Goal: Information Seeking & Learning: Learn about a topic

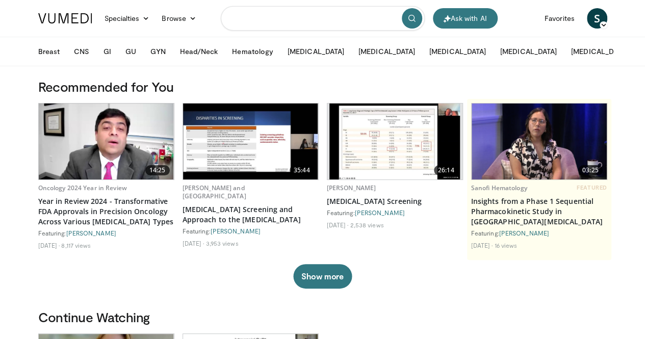
click at [288, 22] on input "Search topics, interventions" at bounding box center [323, 18] width 204 height 24
type input "**********"
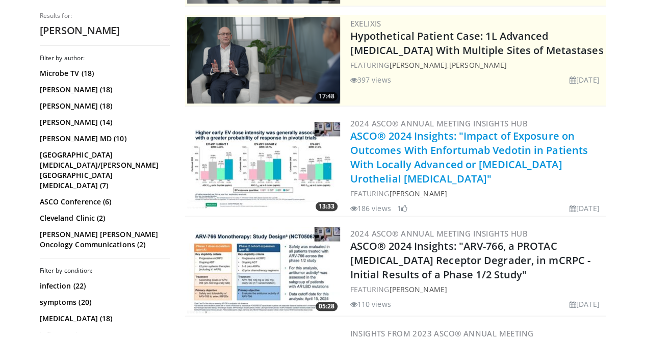
scroll to position [204, 0]
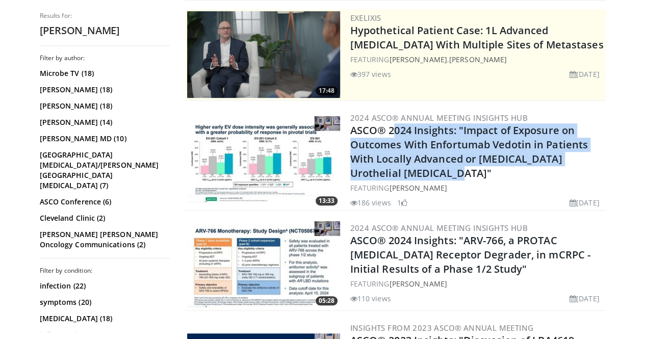
drag, startPoint x: 551, startPoint y: 157, endPoint x: 333, endPoint y: 134, distance: 219.4
click at [333, 134] on div "13:33 2024 ASCO® Annual Meeting Insights Hub ASCO® 2024 Insights: "Impact of Ex…" at bounding box center [395, 160] width 420 height 102
copy link "ASCO® 2024 Insights: "Impact of Exposure on Outcomes With Enfortumab Vedotin in…"
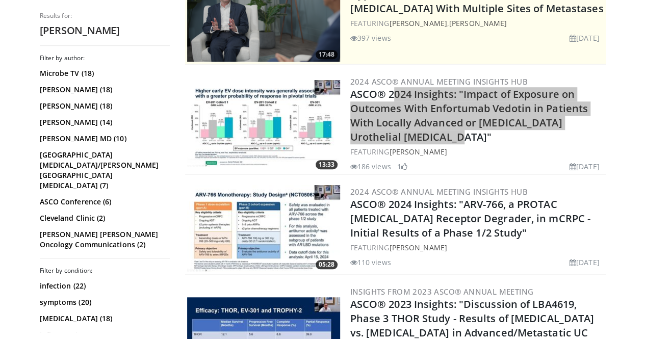
scroll to position [255, 0]
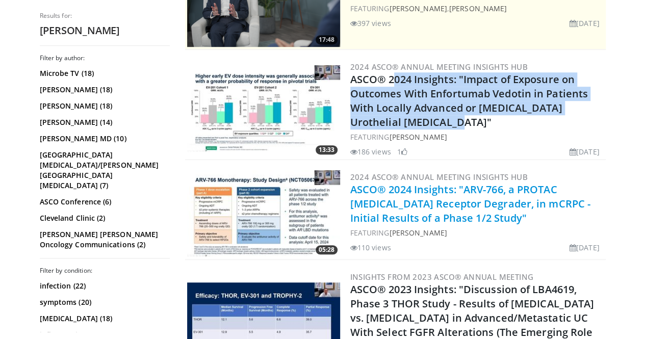
drag, startPoint x: 631, startPoint y: 206, endPoint x: 338, endPoint y: 179, distance: 294.3
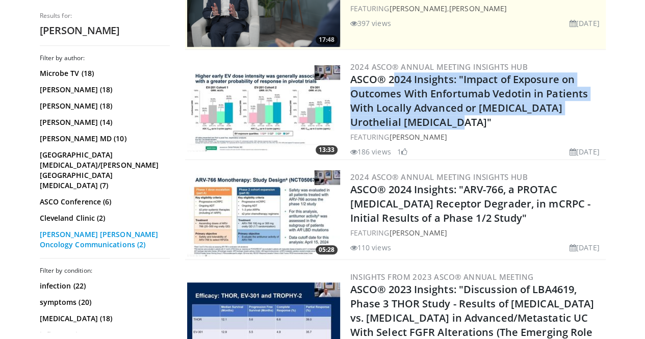
copy link "ASCO® 2024 Insights: "ARV-766, a PROTAC Androgen Receptor Degrader, in mCRPC - …"
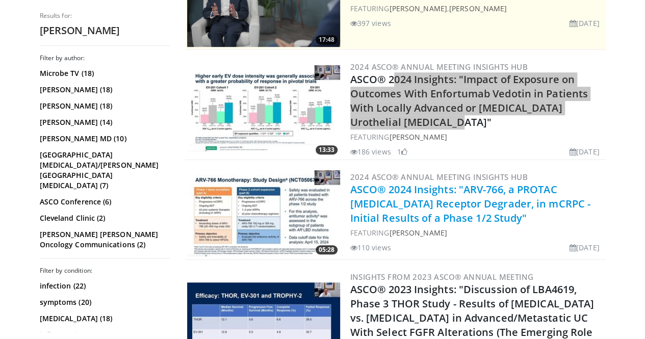
scroll to position [306, 0]
